Goal: Complete application form

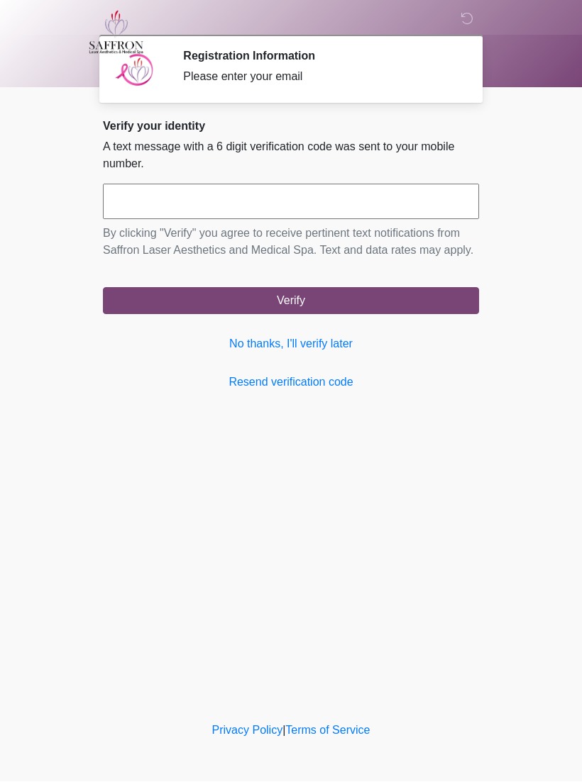
click at [155, 211] on input "text" at bounding box center [291, 201] width 376 height 35
type input "******"
click at [366, 315] on button "Verify" at bounding box center [291, 301] width 376 height 27
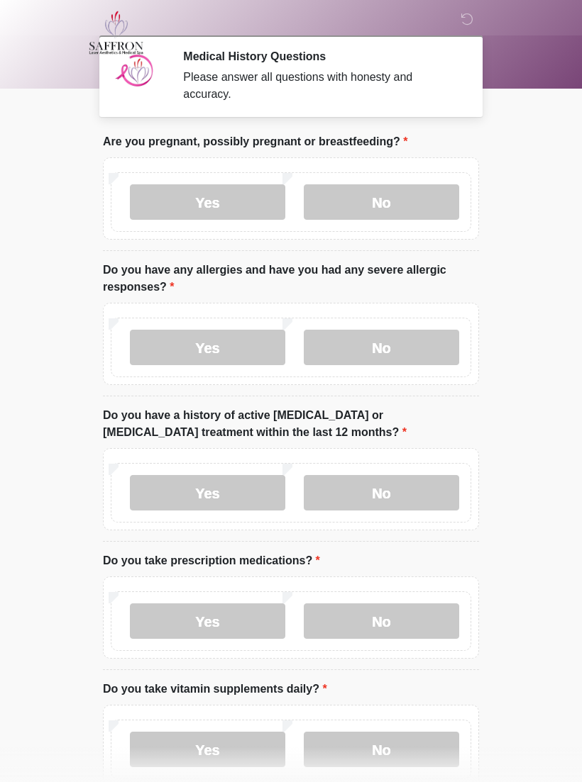
click at [353, 189] on label "No" at bounding box center [381, 201] width 155 height 35
click at [397, 346] on label "No" at bounding box center [381, 347] width 155 height 35
click at [391, 482] on label "No" at bounding box center [381, 492] width 155 height 35
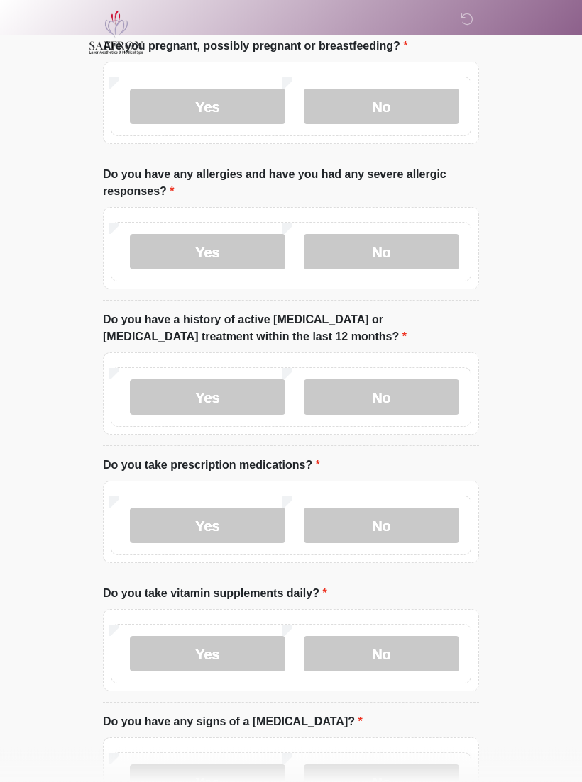
scroll to position [118, 0]
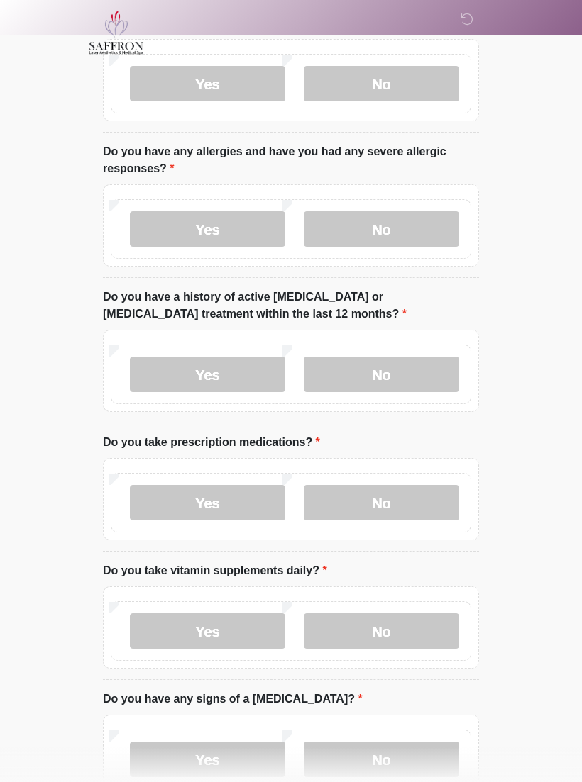
click at [231, 496] on label "Yes" at bounding box center [207, 502] width 155 height 35
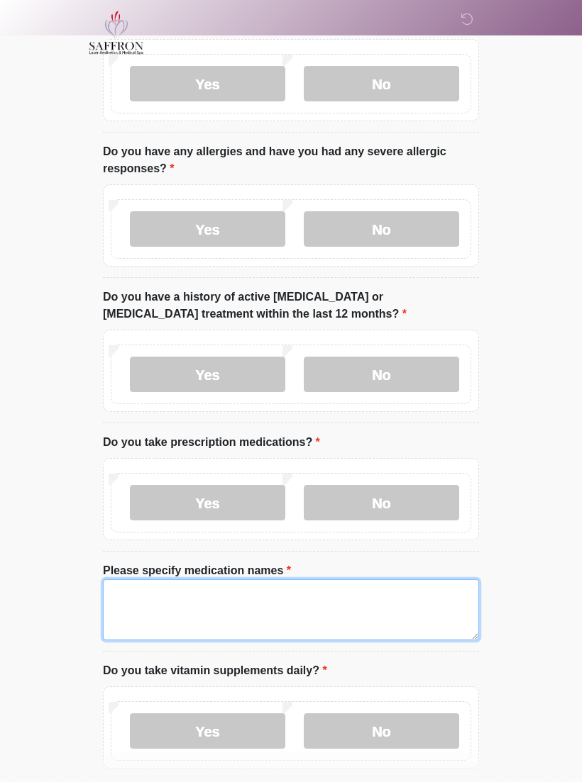
click at [221, 602] on textarea "Please specify medication names" at bounding box center [291, 609] width 376 height 61
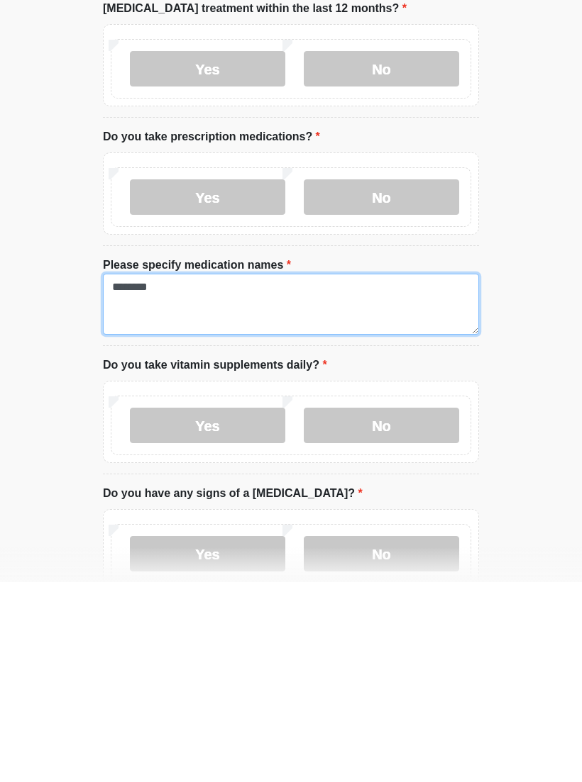
type textarea "********"
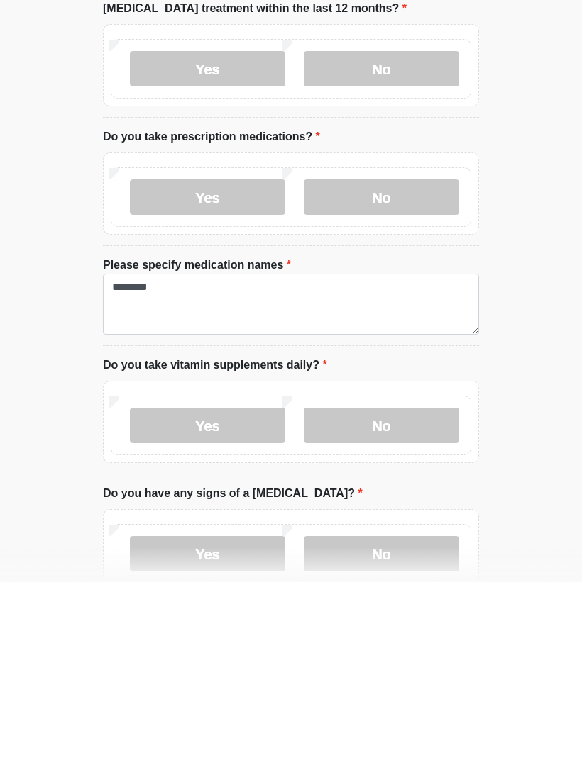
click at [228, 608] on label "Yes" at bounding box center [207, 625] width 155 height 35
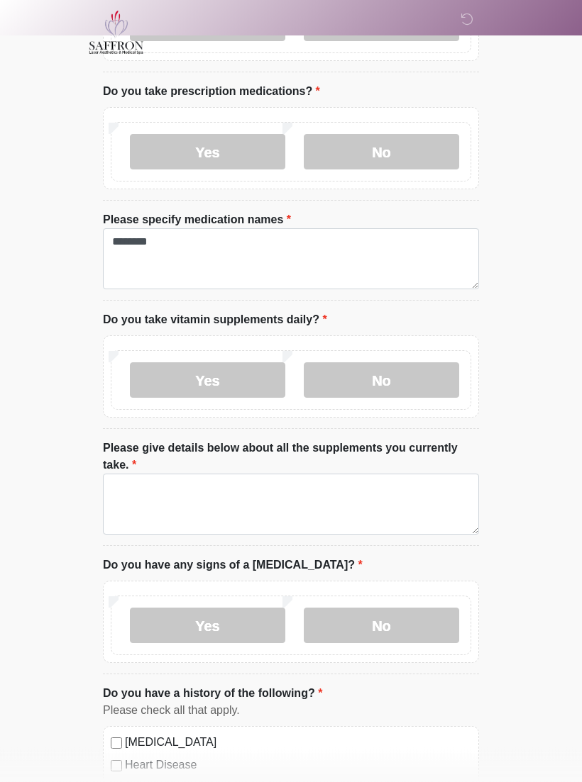
scroll to position [485, 0]
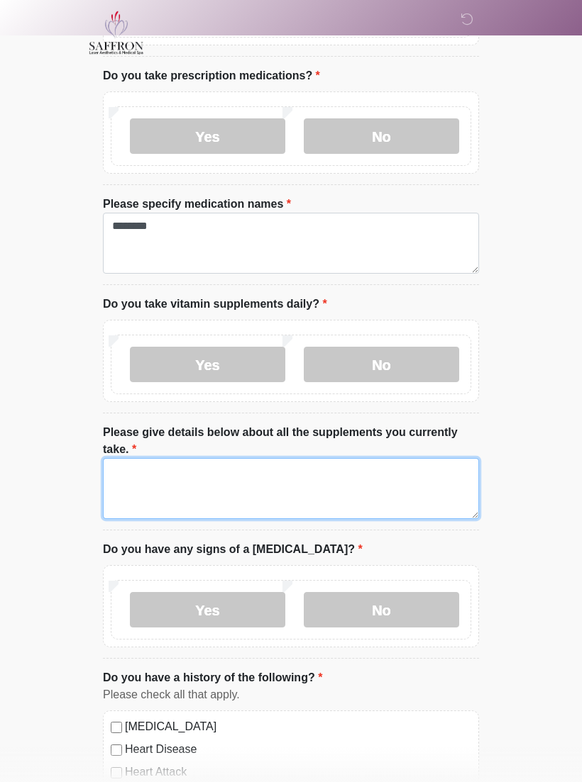
click at [165, 477] on textarea "Please give details below about all the supplements you currently take." at bounding box center [291, 488] width 376 height 61
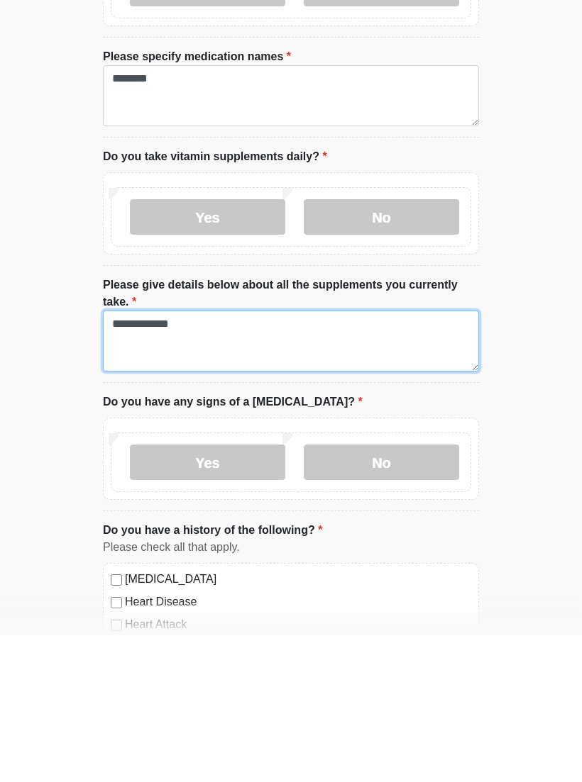
type textarea "**********"
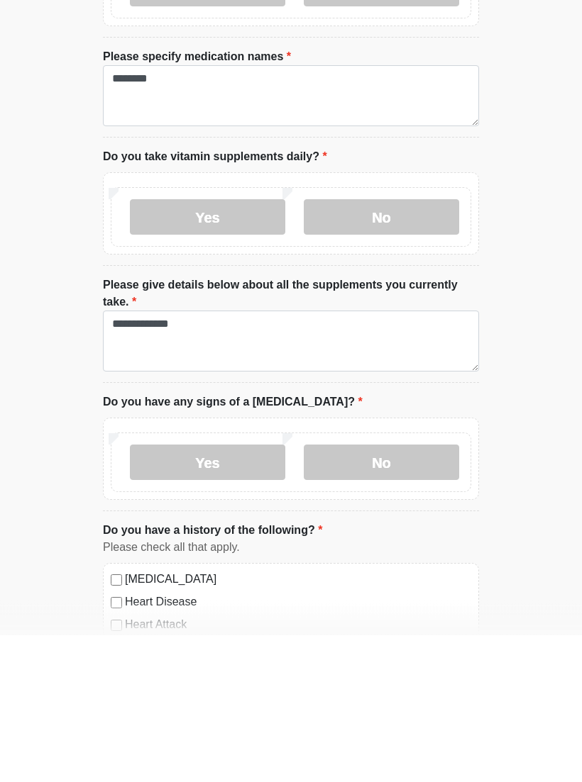
click at [382, 592] on label "No" at bounding box center [381, 609] width 155 height 35
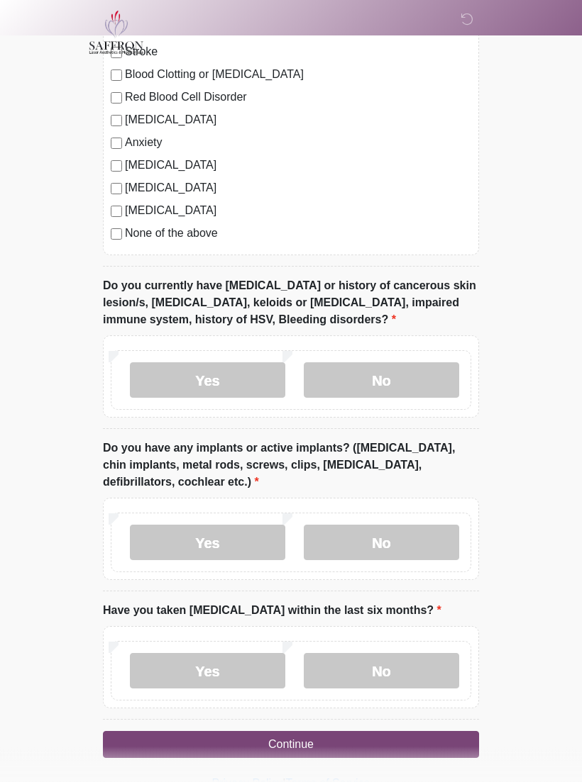
scroll to position [1253, 0]
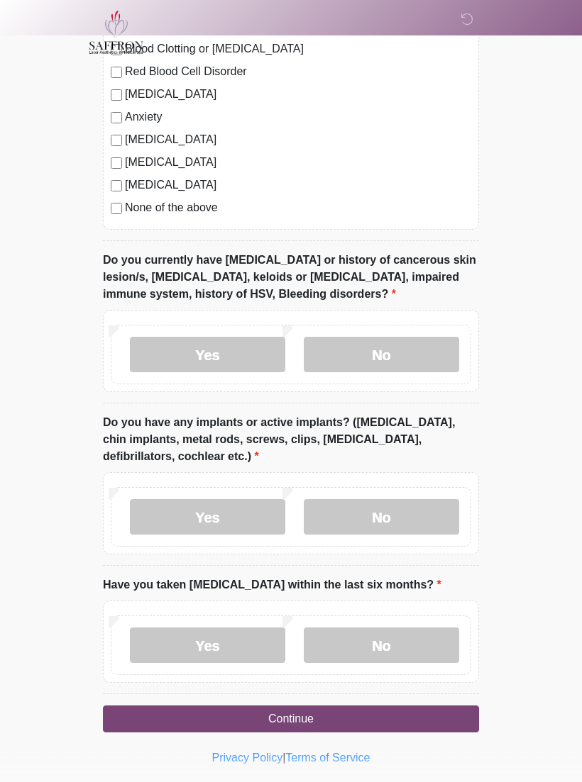
click at [393, 348] on label "No" at bounding box center [381, 355] width 155 height 35
click at [217, 519] on label "Yes" at bounding box center [207, 517] width 155 height 35
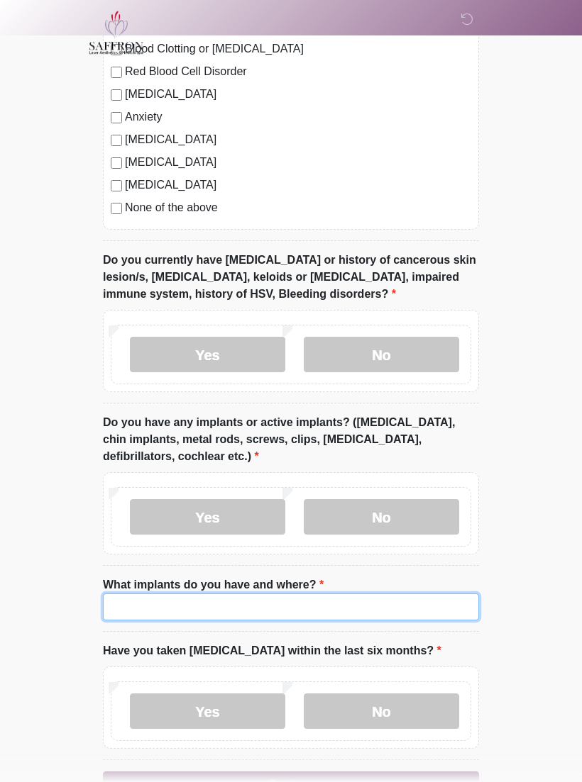
click at [220, 597] on input "What implants do you have and where?" at bounding box center [291, 607] width 376 height 27
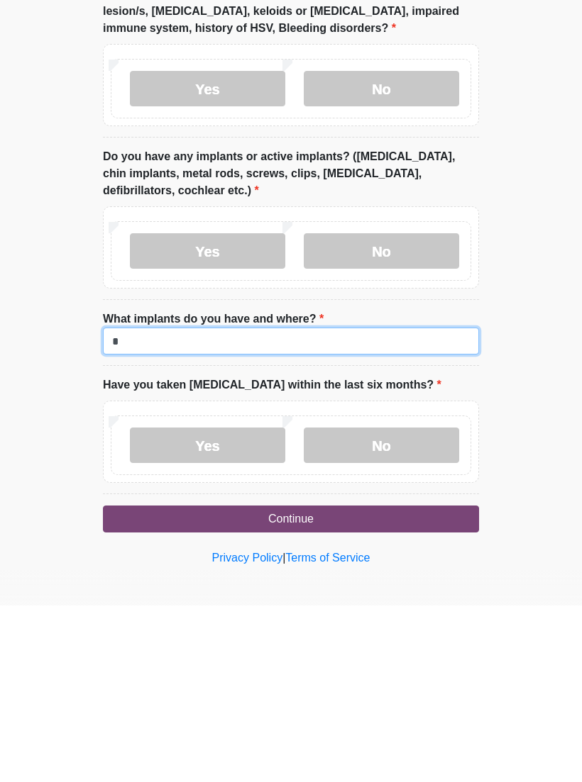
scroll to position [1343, 0]
type input "******"
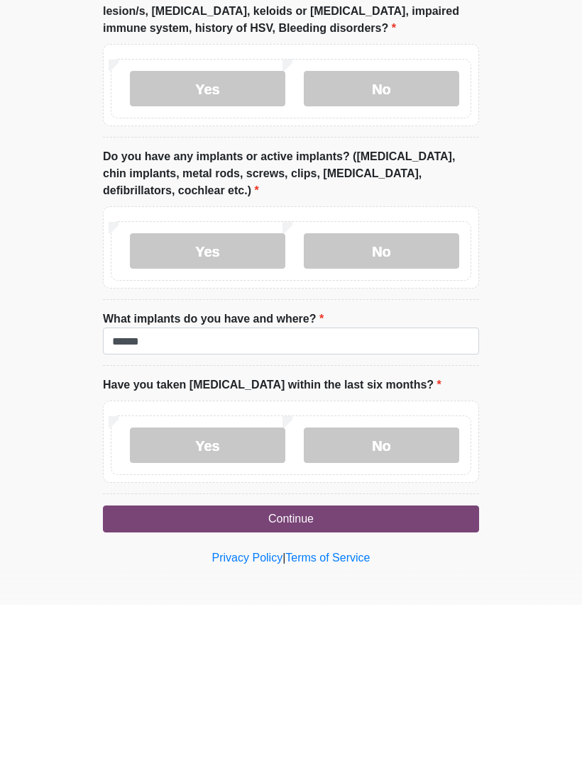
click at [395, 605] on label "No" at bounding box center [381, 622] width 155 height 35
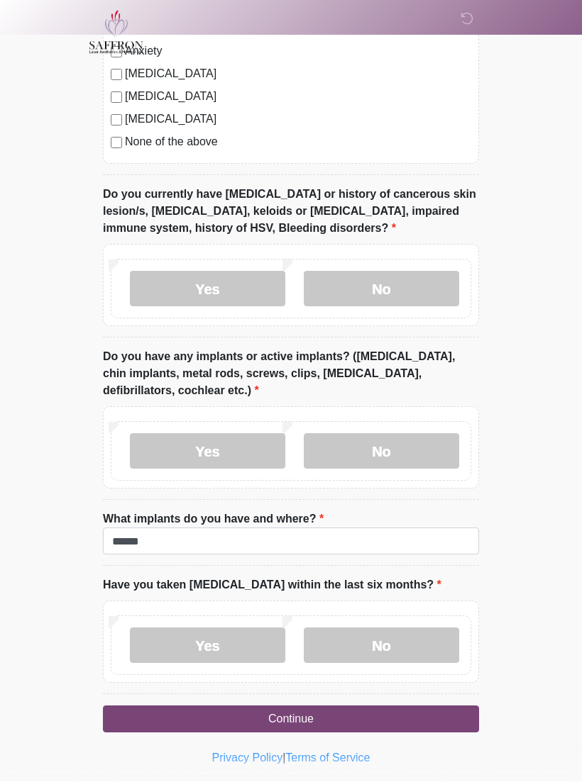
click at [322, 714] on button "Continue" at bounding box center [291, 719] width 376 height 27
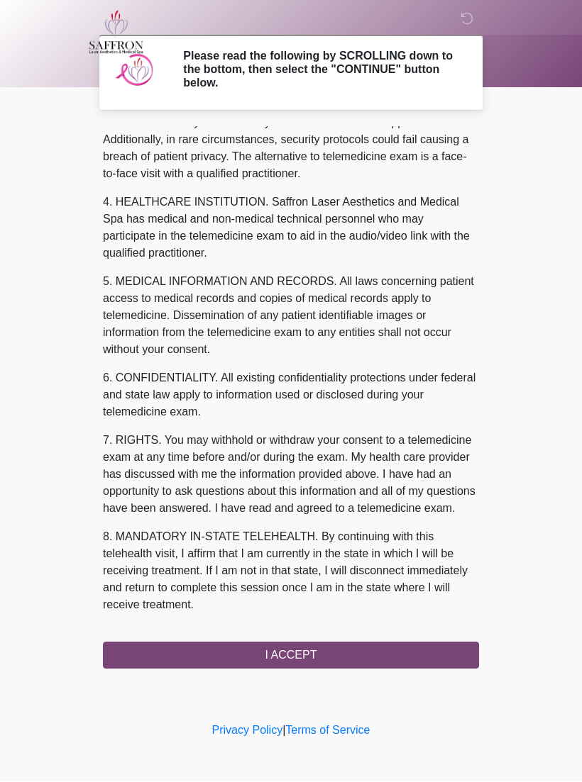
scroll to position [358, 0]
click at [299, 655] on button "I ACCEPT" at bounding box center [291, 656] width 376 height 27
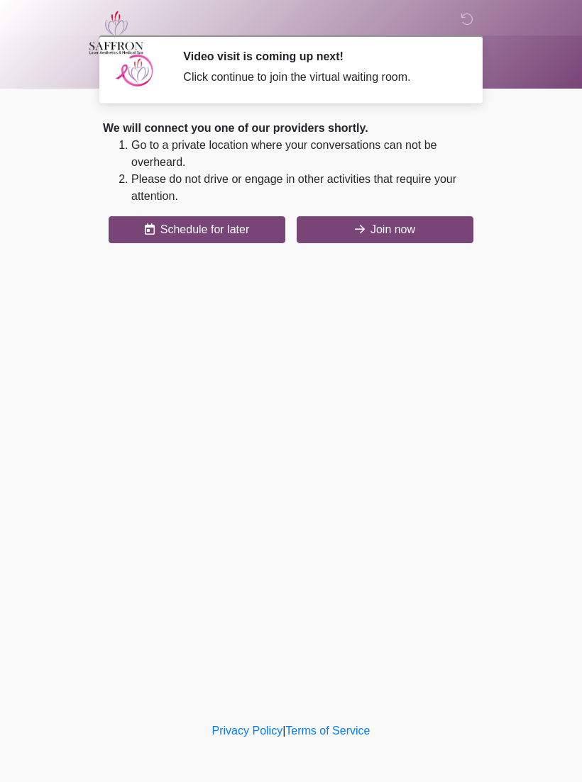
click at [409, 239] on button "Join now" at bounding box center [384, 229] width 177 height 27
